Goal: Check status: Check status

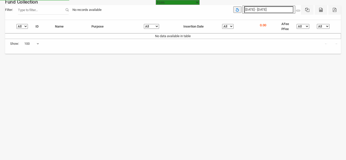
select select "[URL][DOMAIN_NAME]"
select select "100"
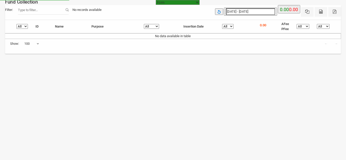
select select "[URL][DOMAIN_NAME]"
select select "100"
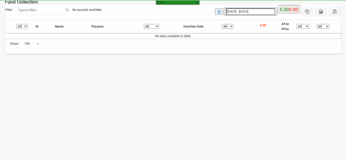
type input "[DATE]"
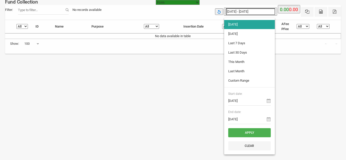
click at [257, 12] on input "[DATE] - [DATE]" at bounding box center [250, 11] width 49 height 7
type input "[DATE]"
click at [243, 34] on li "[DATE]" at bounding box center [249, 33] width 51 height 9
type input "13-08-2025 - 13-08-2025"
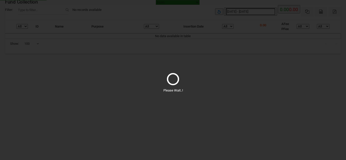
select select "100"
